Goal: Task Accomplishment & Management: Complete application form

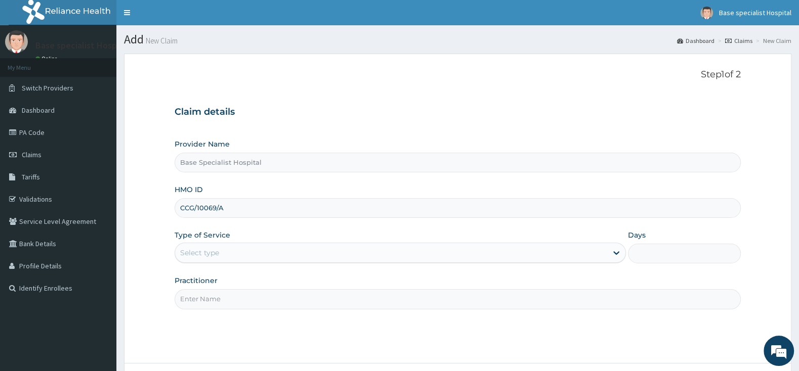
type input "CCG/10069/A"
click at [217, 253] on div "Select type" at bounding box center [199, 253] width 39 height 10
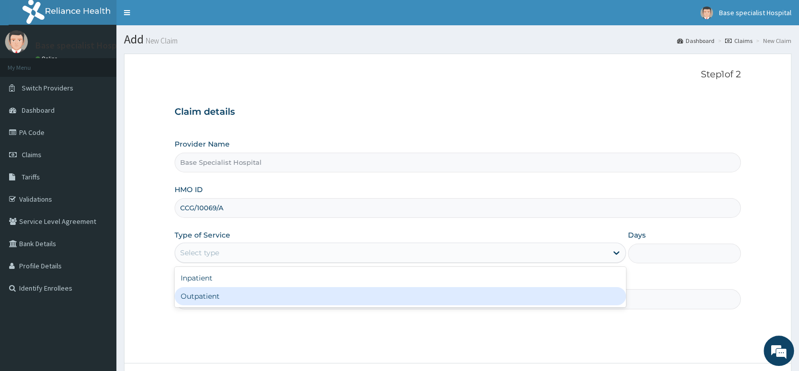
click at [220, 296] on div "Outpatient" at bounding box center [400, 296] width 451 height 18
type input "1"
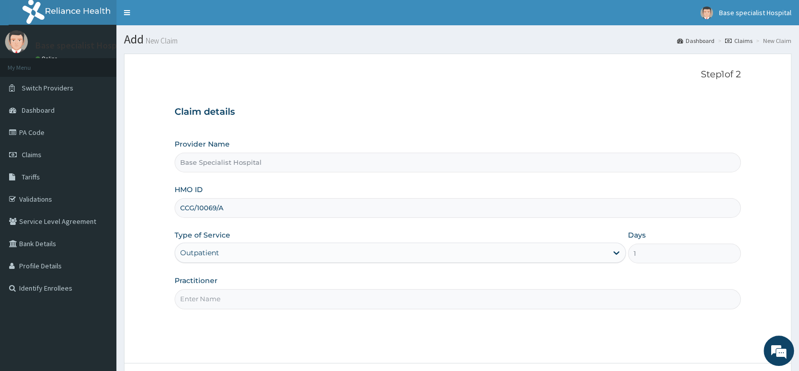
click at [220, 296] on input "Practitioner" at bounding box center [458, 299] width 566 height 20
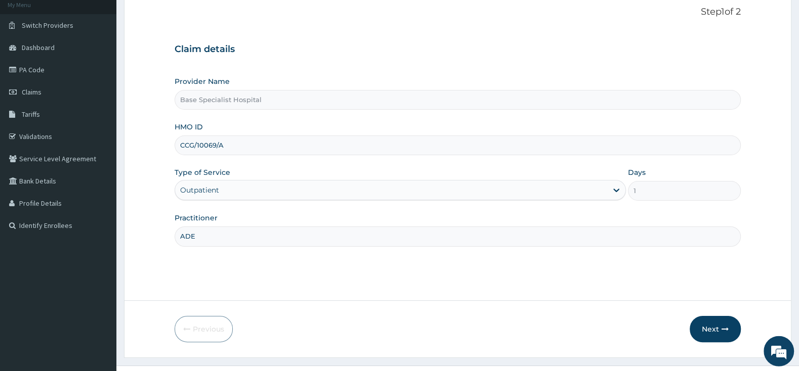
scroll to position [83, 0]
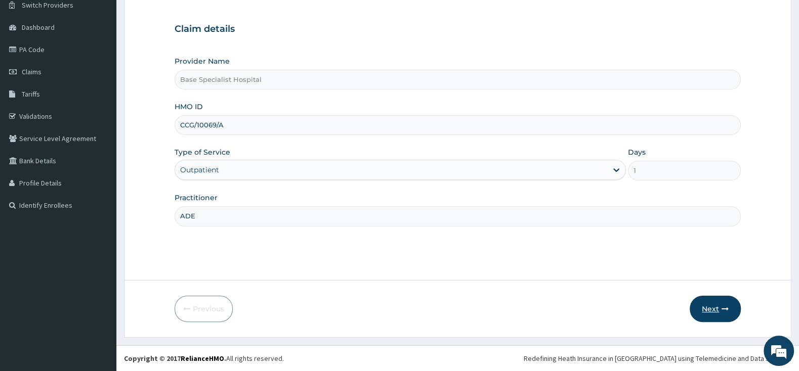
type input "ADE"
click at [705, 306] on button "Next" at bounding box center [714, 309] width 51 height 26
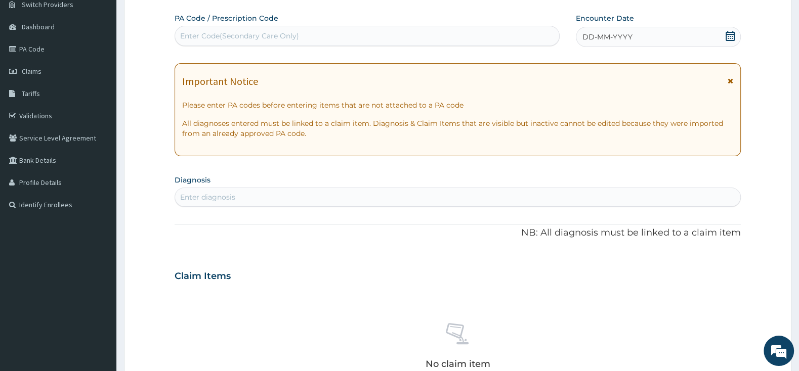
click at [728, 40] on icon at bounding box center [730, 36] width 10 height 10
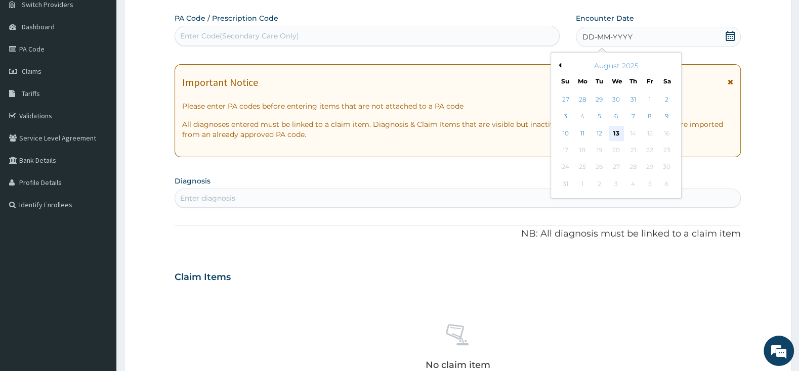
click at [616, 135] on div "13" at bounding box center [616, 133] width 15 height 15
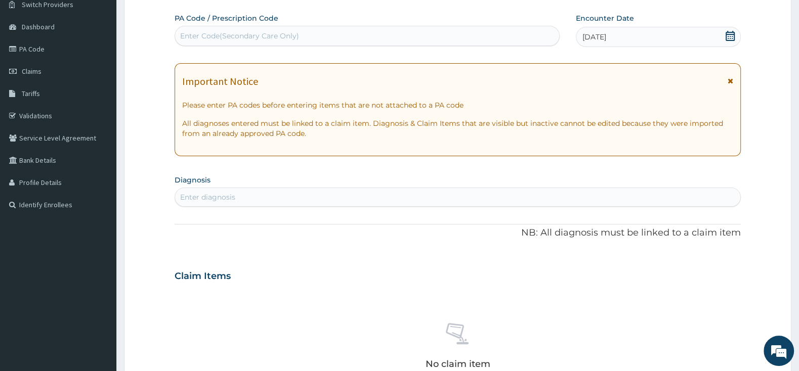
scroll to position [0, 0]
drag, startPoint x: 394, startPoint y: 33, endPoint x: 415, endPoint y: 18, distance: 26.1
drag, startPoint x: 291, startPoint y: 277, endPoint x: 290, endPoint y: 267, distance: 10.2
click at [290, 272] on div "Claim Items" at bounding box center [458, 274] width 566 height 26
click at [373, 28] on div "Enter Code(Secondary Care Only)" at bounding box center [367, 36] width 384 height 16
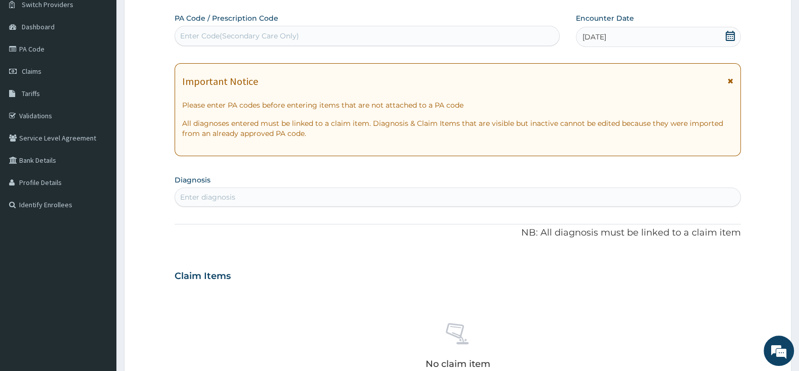
drag, startPoint x: 373, startPoint y: 27, endPoint x: 370, endPoint y: 23, distance: 5.4
drag, startPoint x: 284, startPoint y: 33, endPoint x: 283, endPoint y: 22, distance: 10.6
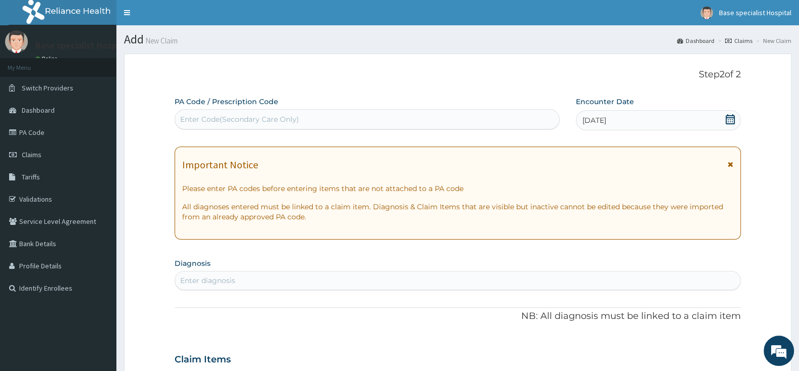
drag, startPoint x: 392, startPoint y: 107, endPoint x: 374, endPoint y: 79, distance: 33.0
drag, startPoint x: 347, startPoint y: 119, endPoint x: 341, endPoint y: 93, distance: 26.4
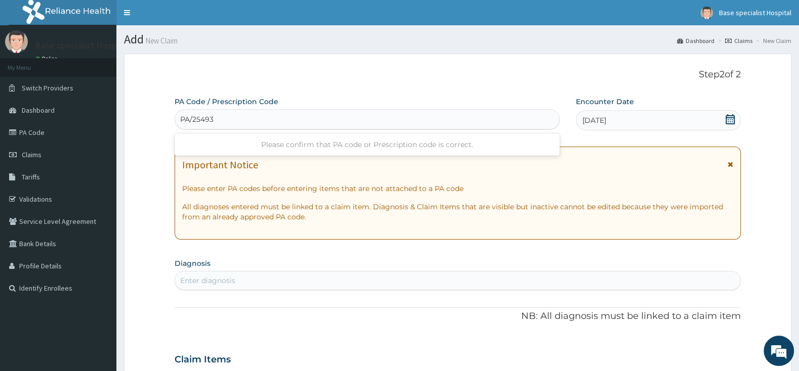
type input "PA/254935"
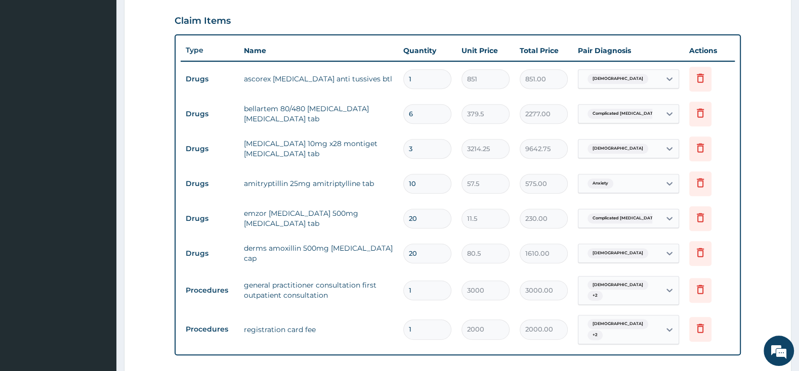
scroll to position [554, 0]
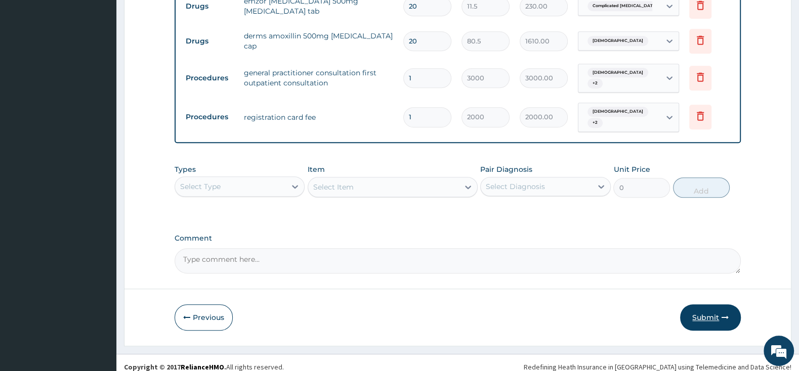
click at [701, 306] on button "Submit" at bounding box center [710, 318] width 61 height 26
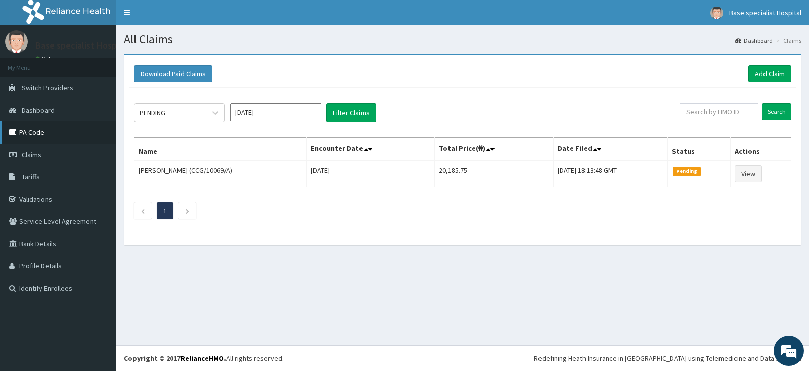
click at [33, 132] on link "PA Code" at bounding box center [58, 132] width 116 height 22
